Goal: Check status: Check status

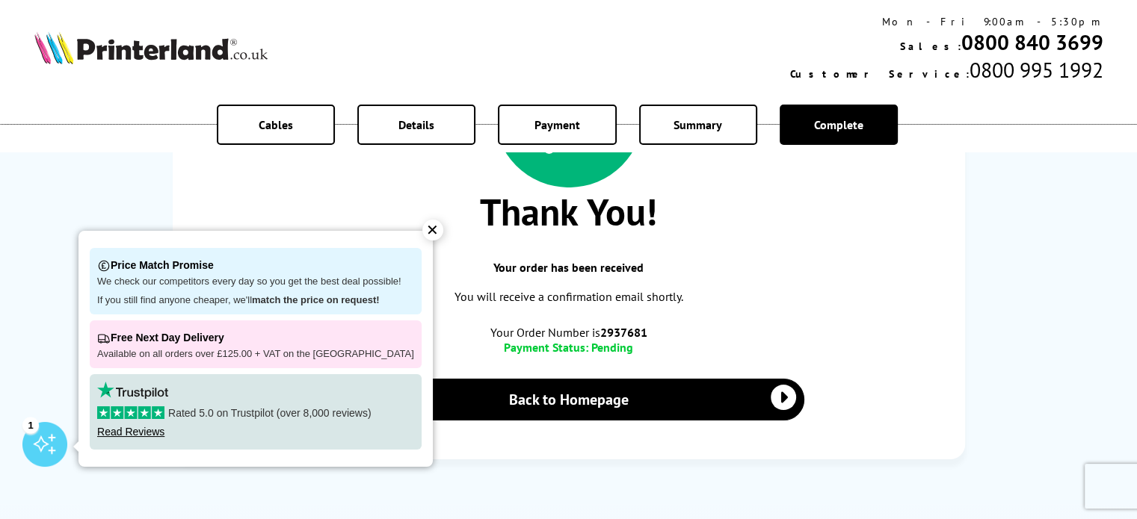
scroll to position [224, 0]
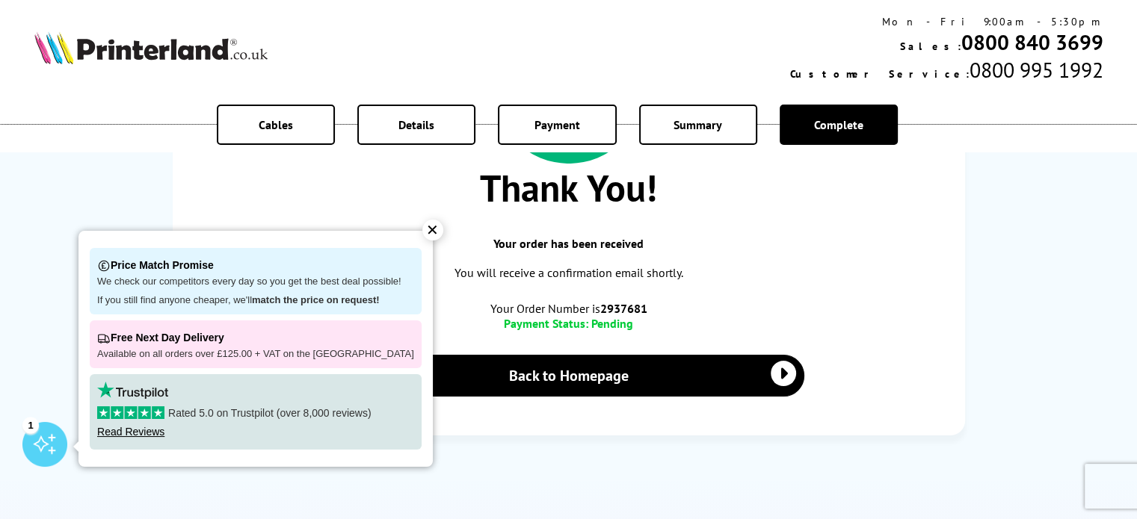
drag, startPoint x: 414, startPoint y: 230, endPoint x: 528, endPoint y: 229, distance: 113.6
click at [422, 232] on div "✕" at bounding box center [432, 230] width 21 height 21
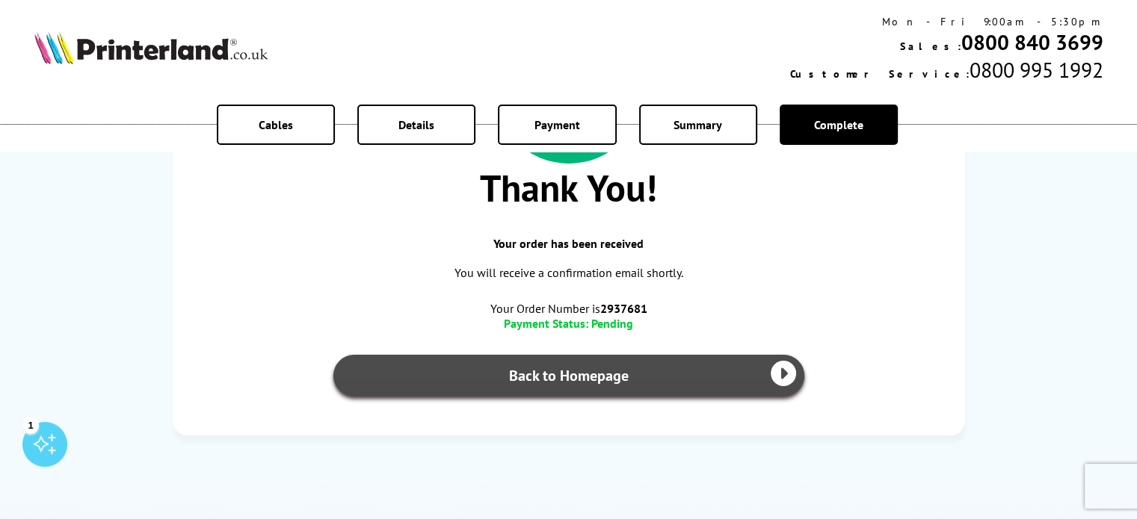
click at [788, 379] on icon at bounding box center [782, 373] width 25 height 25
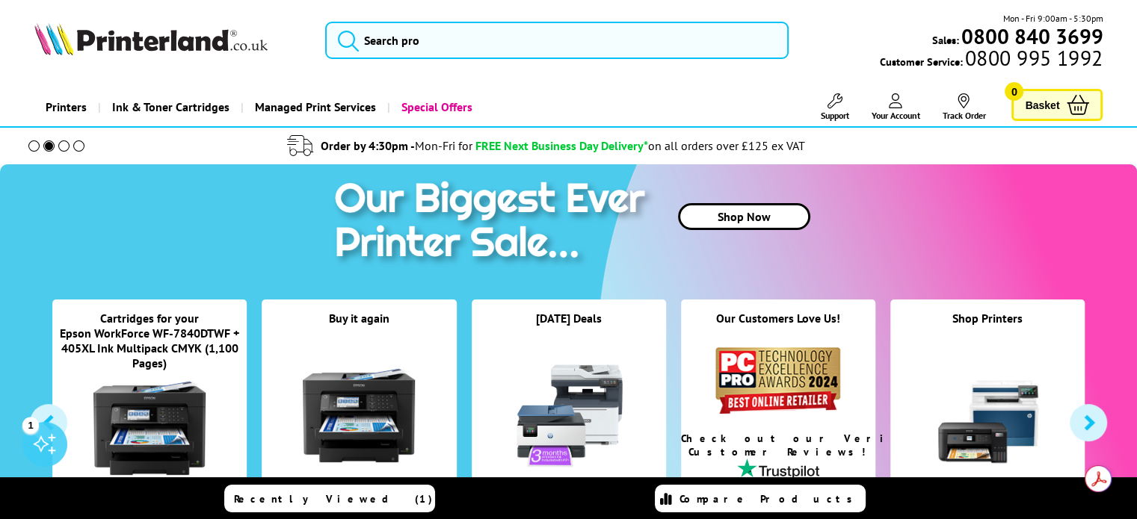
click at [894, 110] on span "Your Account" at bounding box center [895, 115] width 49 height 11
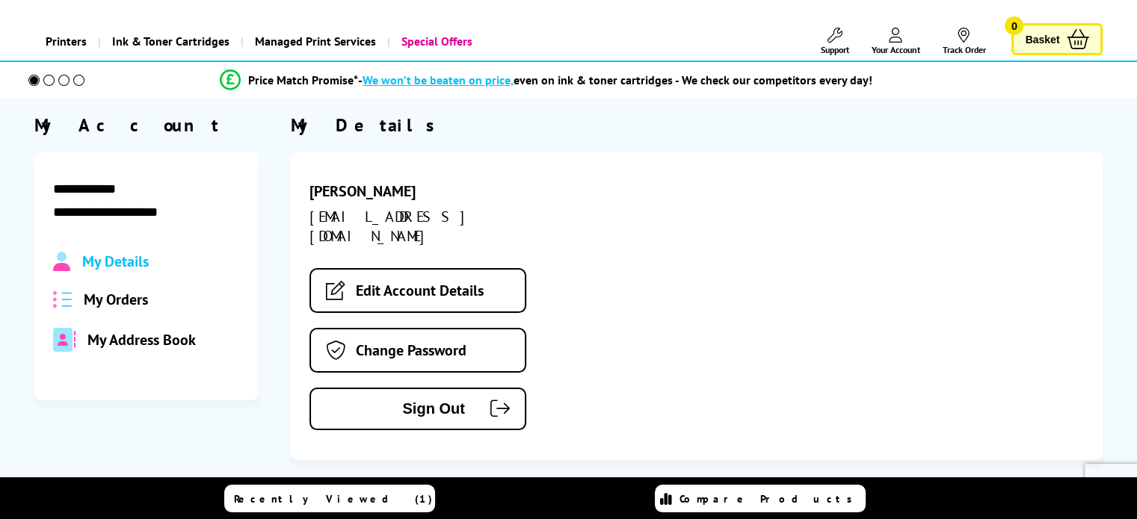
scroll to position [75, 0]
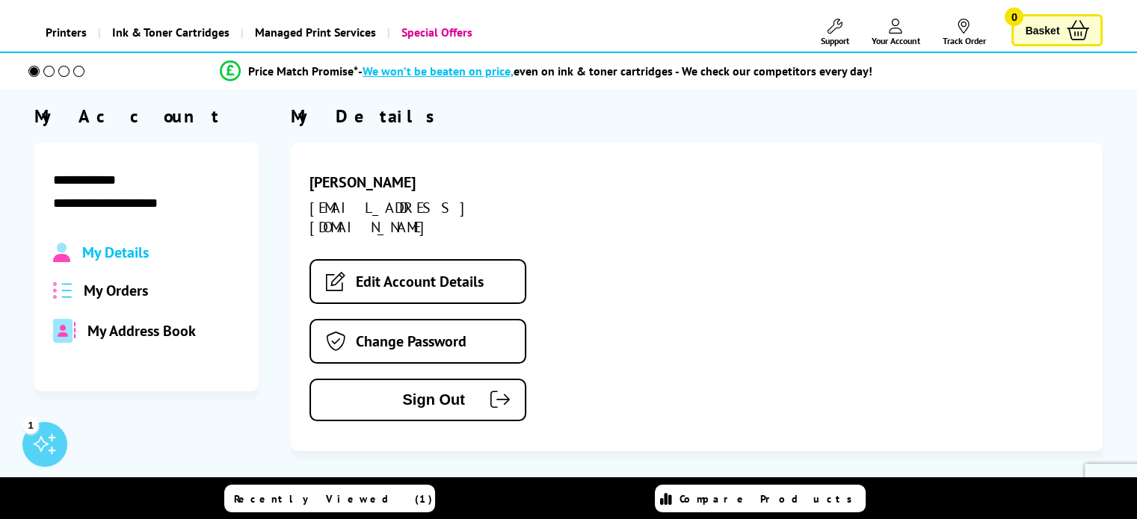
click at [120, 292] on span "My Orders" at bounding box center [116, 290] width 64 height 19
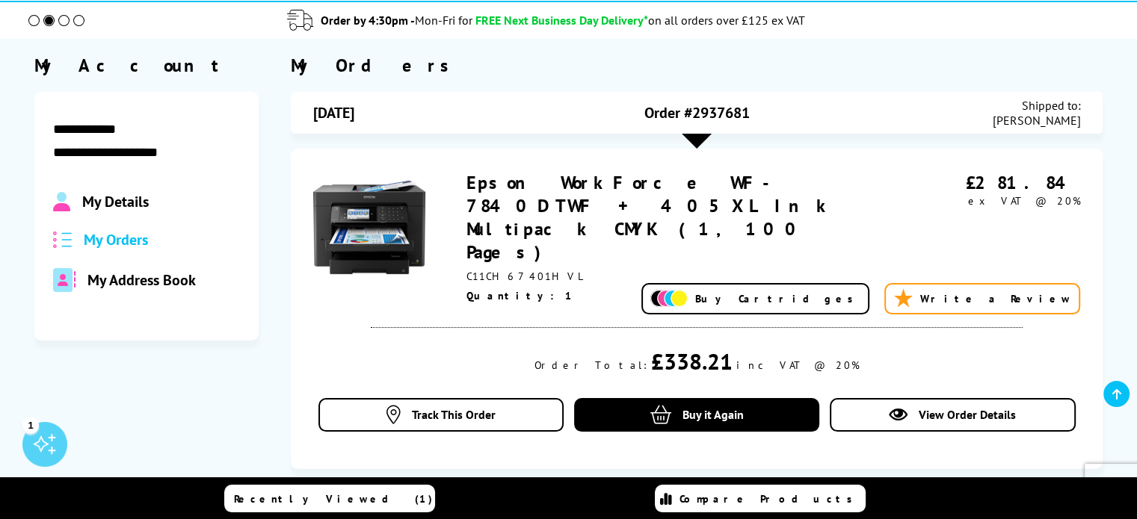
scroll to position [149, 0]
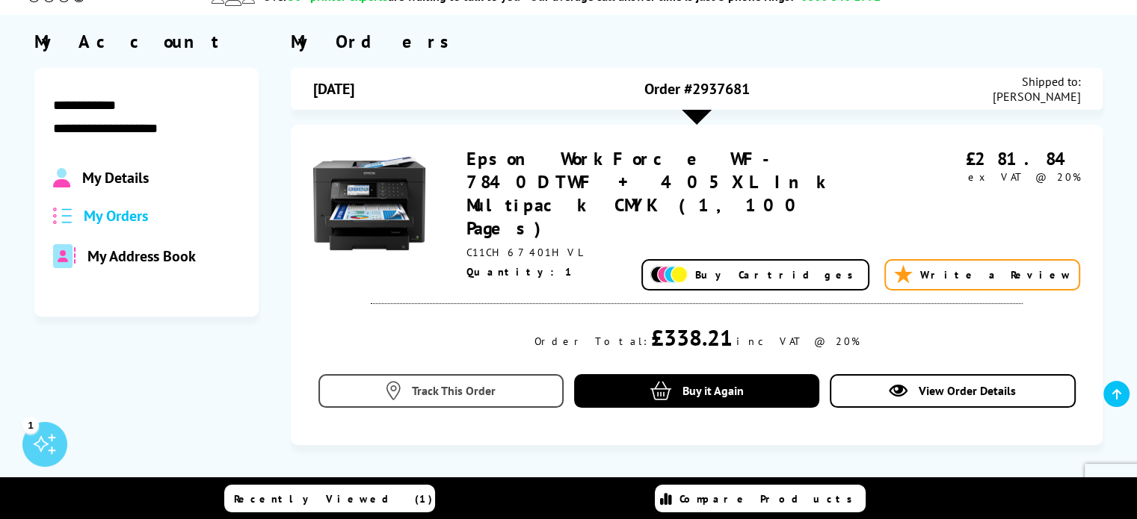
click at [436, 383] on span "Track This Order" at bounding box center [454, 390] width 84 height 15
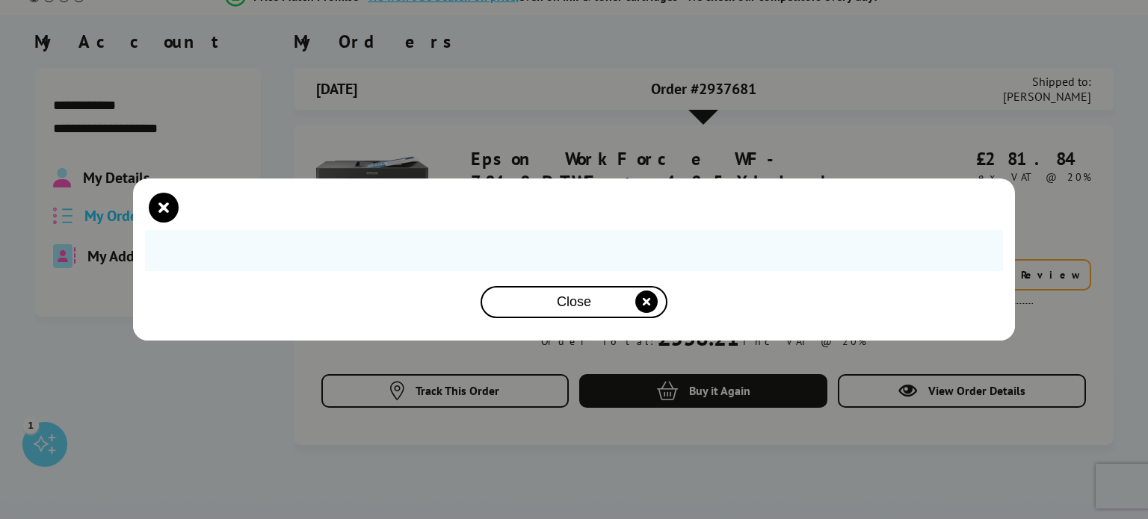
click at [577, 295] on span "Close" at bounding box center [574, 302] width 34 height 16
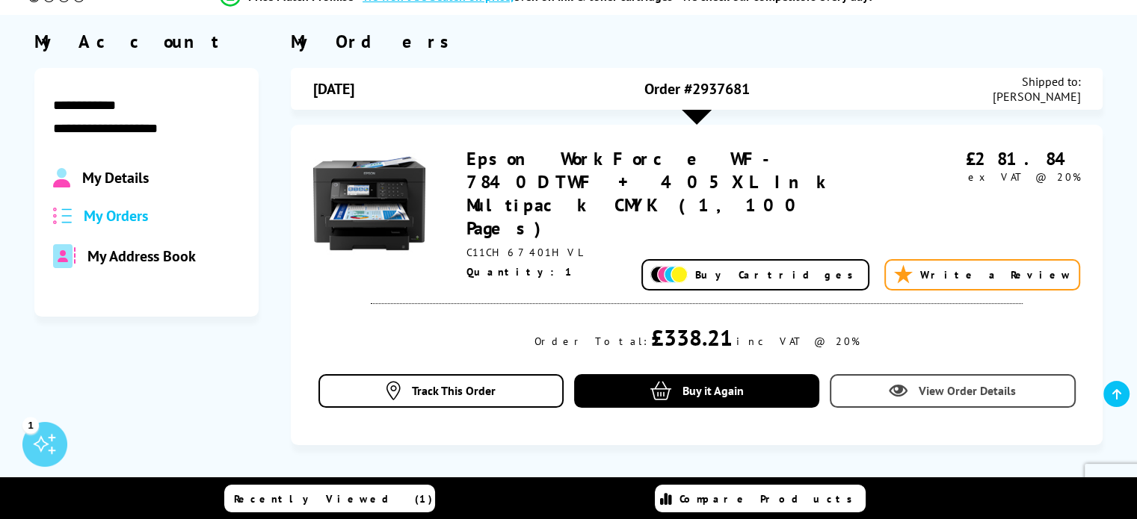
click at [962, 383] on span "View Order Details" at bounding box center [966, 390] width 97 height 15
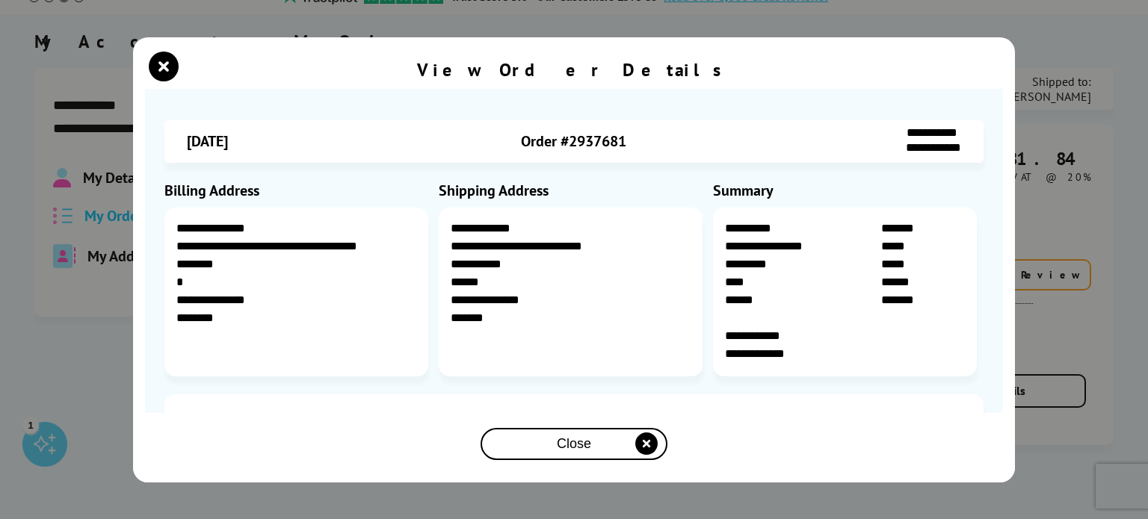
click at [579, 446] on span "Close" at bounding box center [574, 444] width 34 height 16
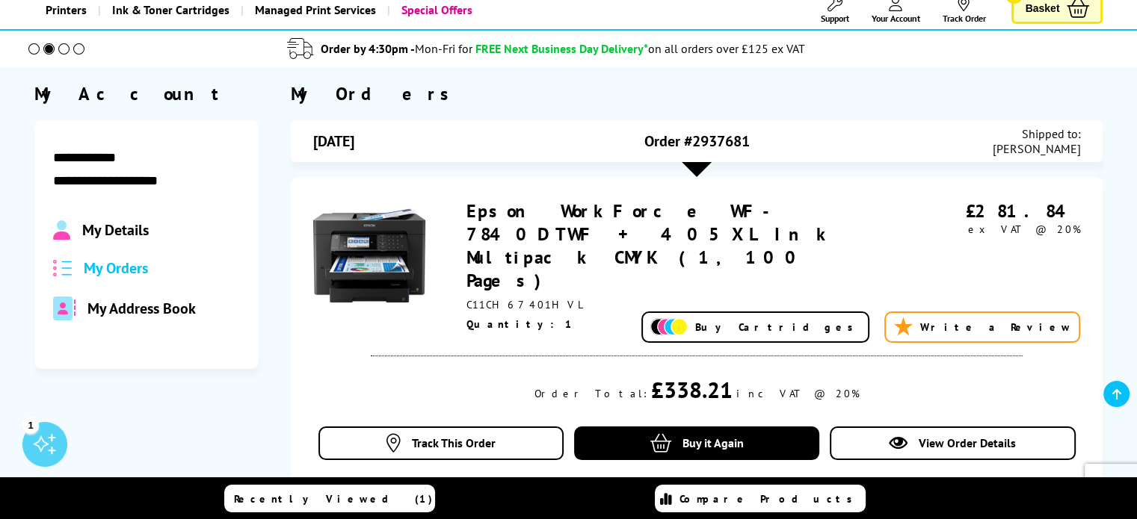
scroll to position [0, 0]
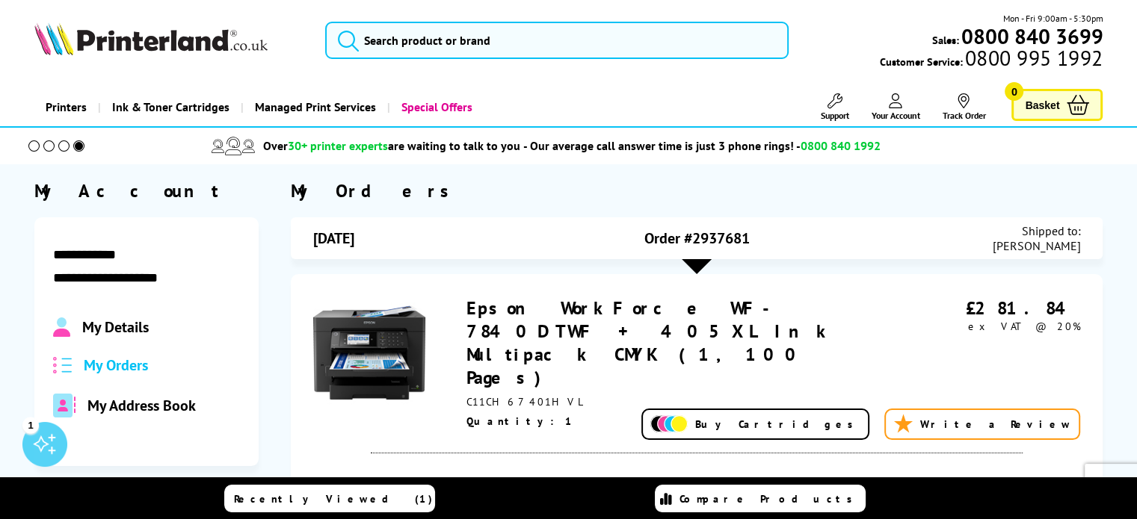
click at [897, 108] on link "Your Account" at bounding box center [895, 107] width 49 height 28
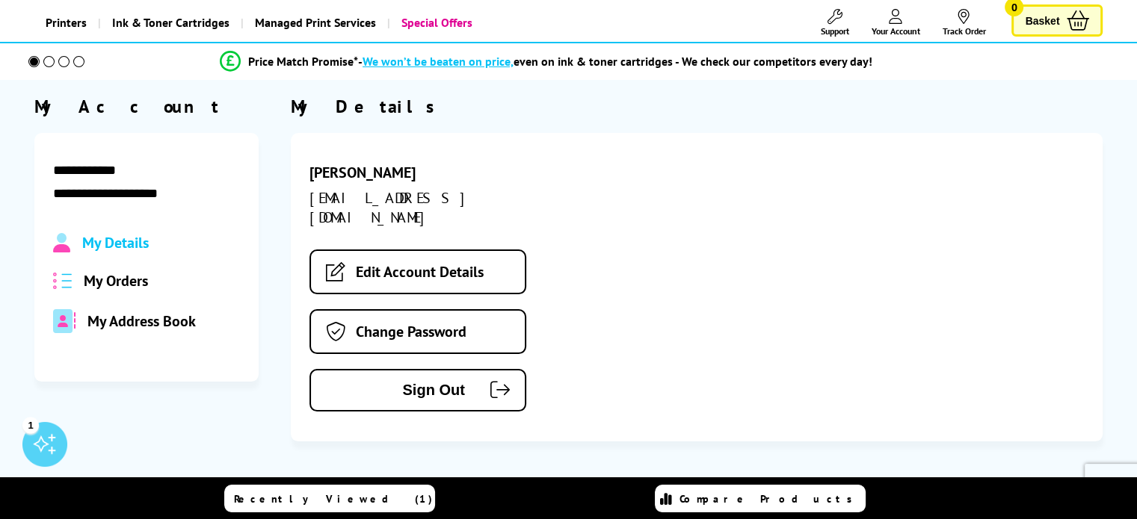
scroll to position [149, 0]
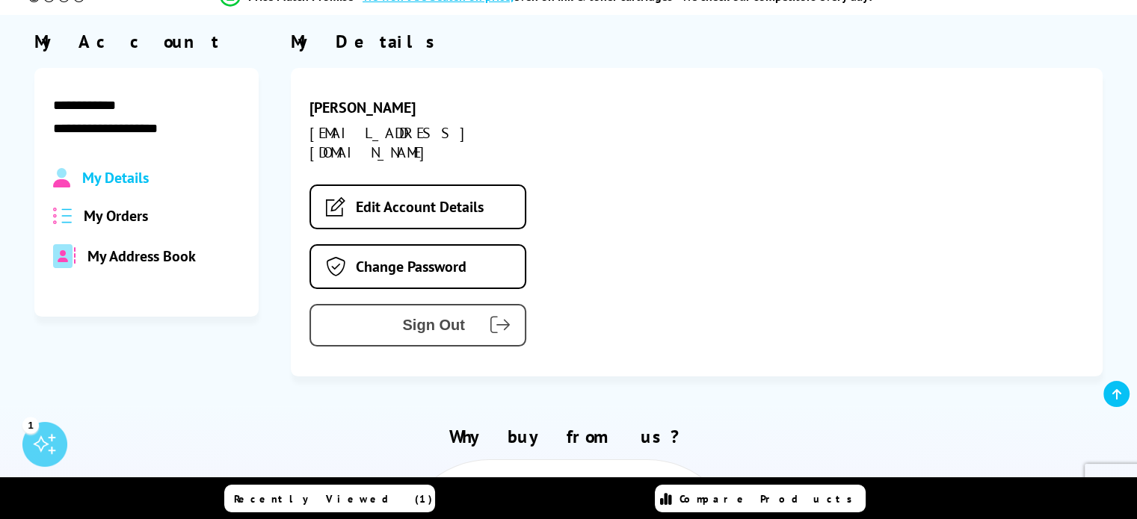
click at [444, 317] on span "Sign Out" at bounding box center [399, 325] width 132 height 17
